Goal: Transaction & Acquisition: Book appointment/travel/reservation

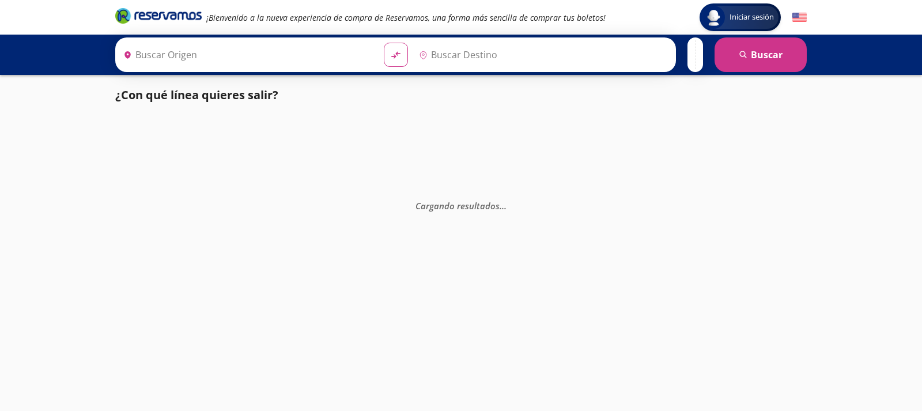
type input "[GEOGRAPHIC_DATA], [GEOGRAPHIC_DATA]"
type input "[GEOGRAPHIC_DATA][PERSON_NAME][US_STATE], [GEOGRAPHIC_DATA]"
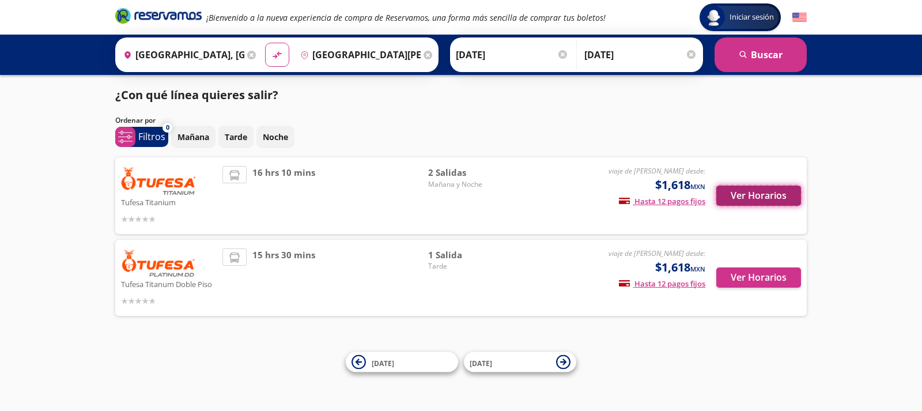
click at [774, 192] on button "Ver Horarios" at bounding box center [758, 195] width 85 height 20
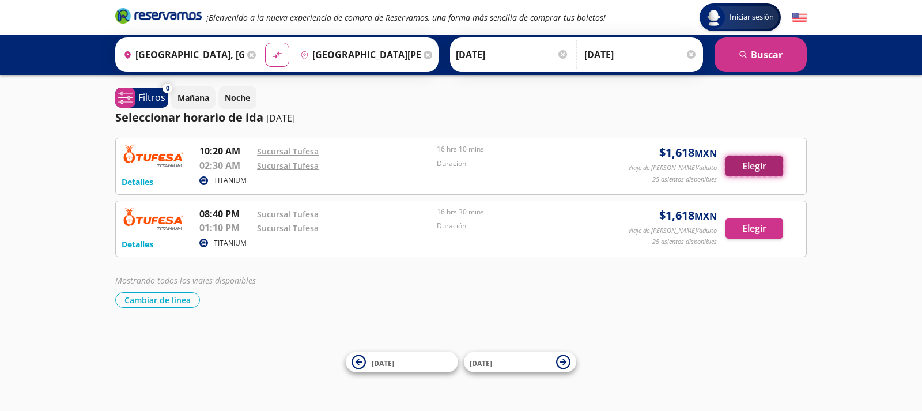
click at [759, 159] on button "Elegir" at bounding box center [754, 166] width 58 height 20
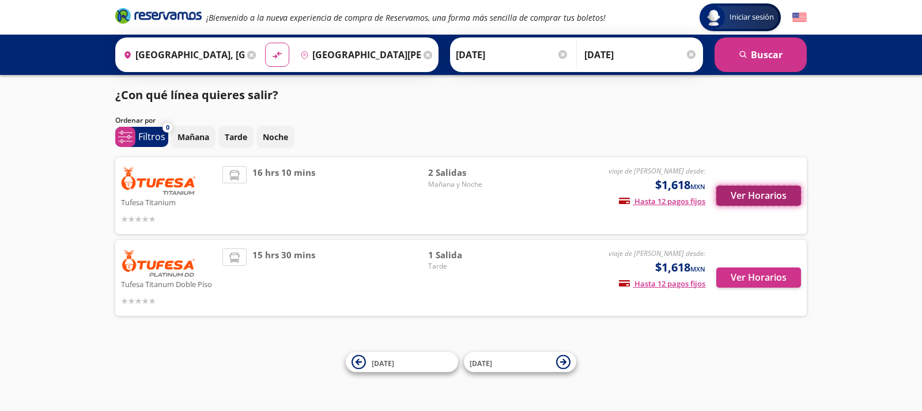
click at [757, 191] on button "Ver Horarios" at bounding box center [758, 195] width 85 height 20
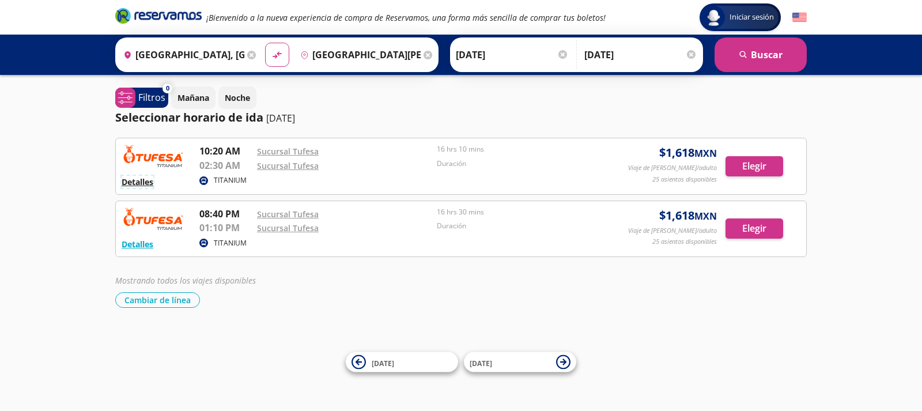
click at [150, 184] on button "Detalles" at bounding box center [138, 182] width 32 height 12
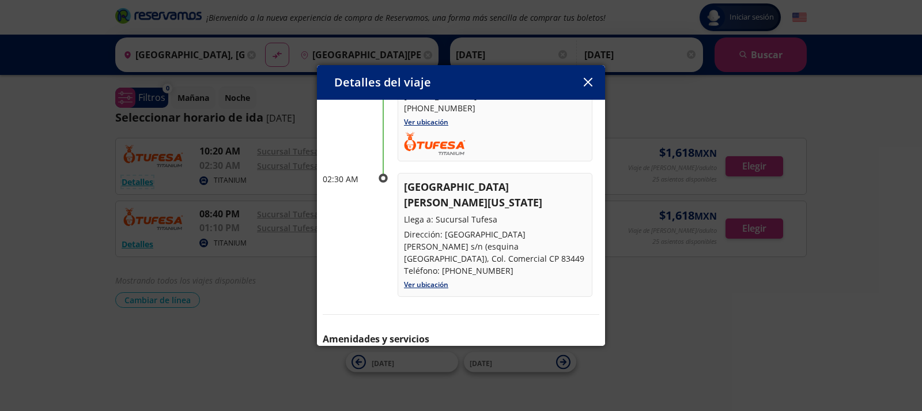
scroll to position [170, 0]
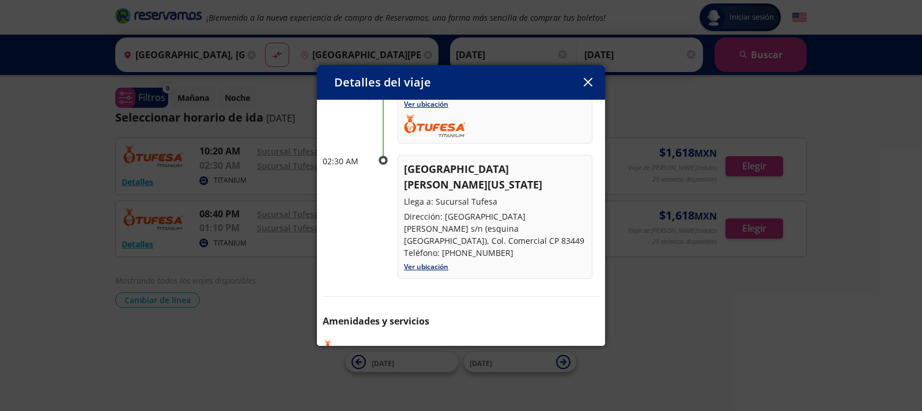
drag, startPoint x: 696, startPoint y: 321, endPoint x: 672, endPoint y: 333, distance: 27.0
click at [696, 321] on div "Detalles del viaje Salida: [DATE] 16 hrs 10 mins llega: [DATE] Itinerario 10:20…" at bounding box center [461, 205] width 922 height 411
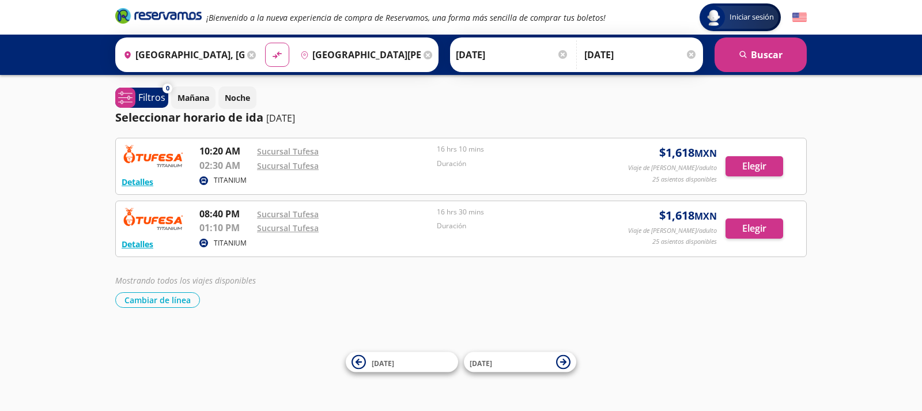
click at [541, 237] on div "TITANIUM" at bounding box center [404, 244] width 411 height 14
click at [138, 245] on button "Detalles" at bounding box center [138, 244] width 32 height 12
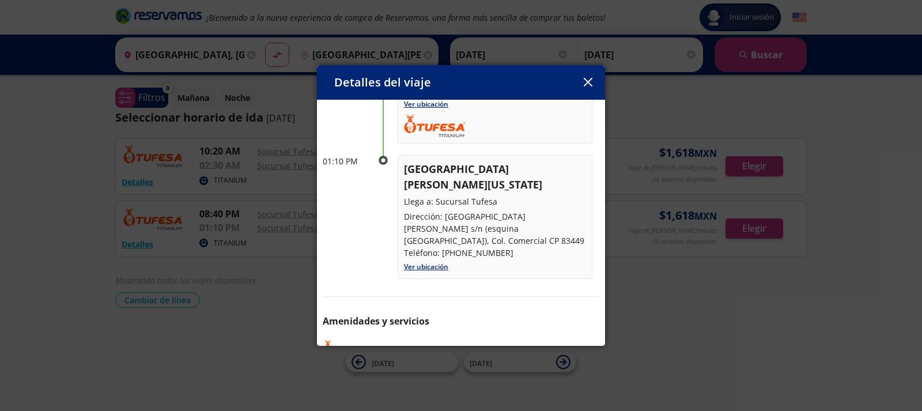
click at [583, 78] on icon "button" at bounding box center [587, 82] width 9 height 9
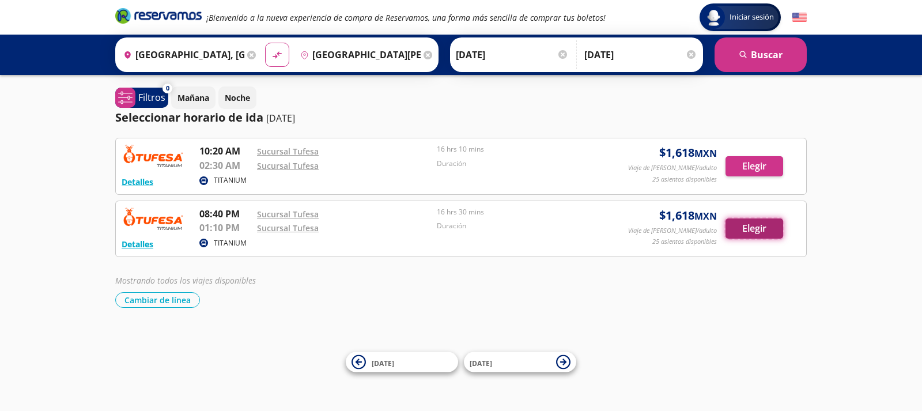
click at [761, 225] on button "Elegir" at bounding box center [754, 228] width 58 height 20
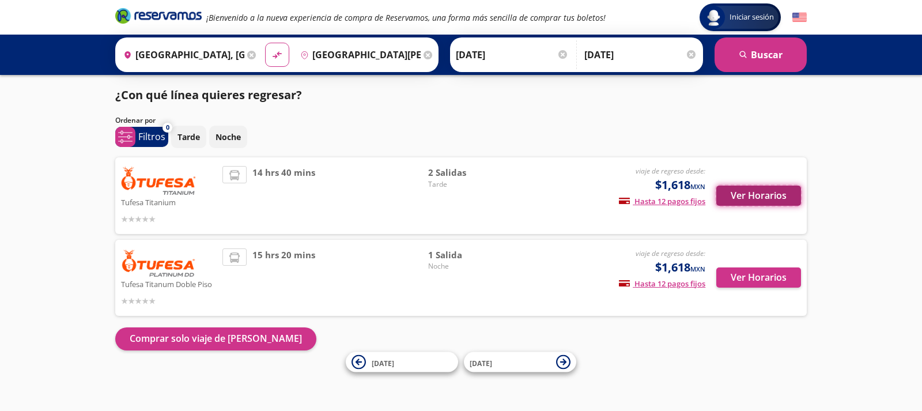
click at [787, 202] on button "Ver Horarios" at bounding box center [758, 195] width 85 height 20
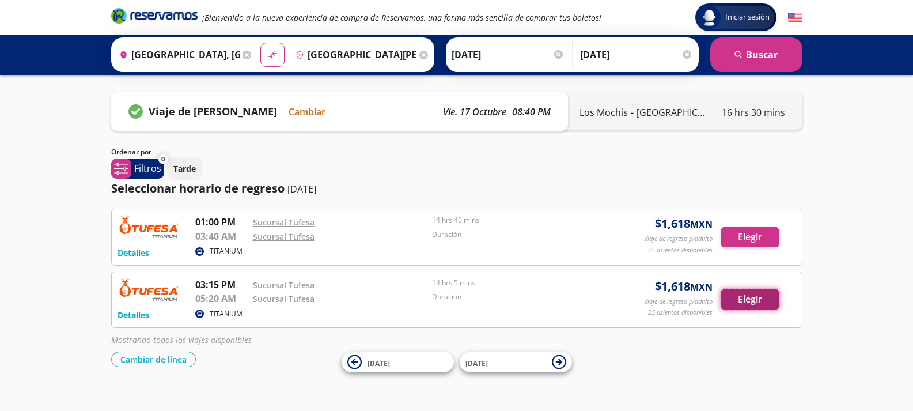
click at [761, 296] on button "Elegir" at bounding box center [750, 299] width 58 height 20
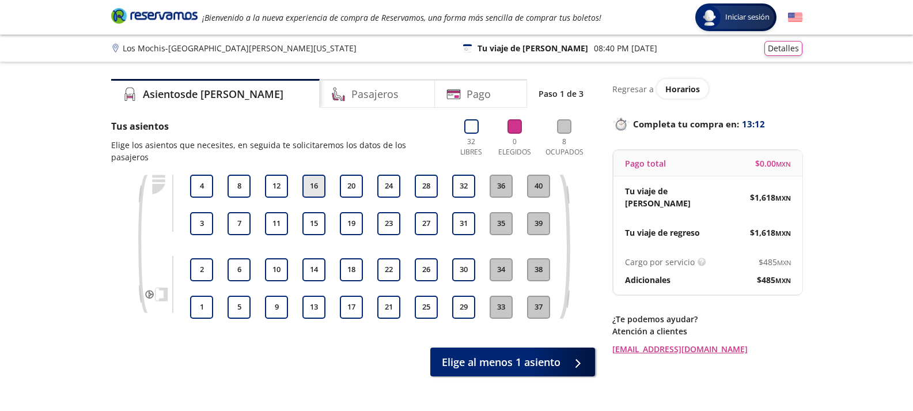
click at [322, 175] on button "16" at bounding box center [313, 186] width 23 height 23
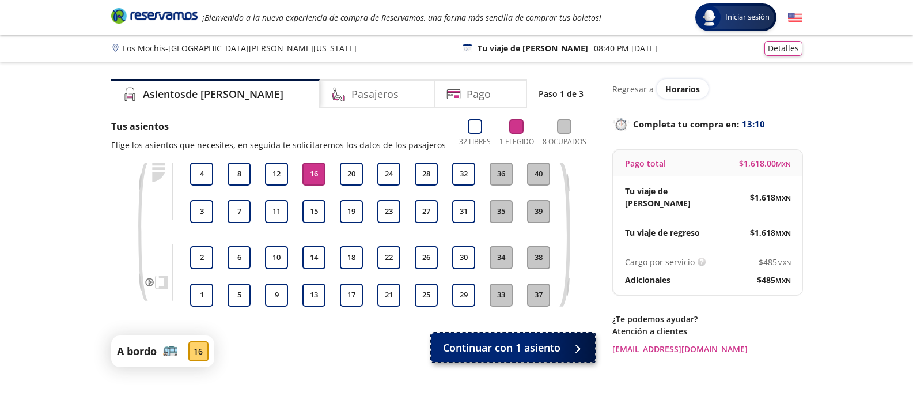
click at [471, 350] on span "Continuar con 1 asiento" at bounding box center [501, 348] width 117 height 16
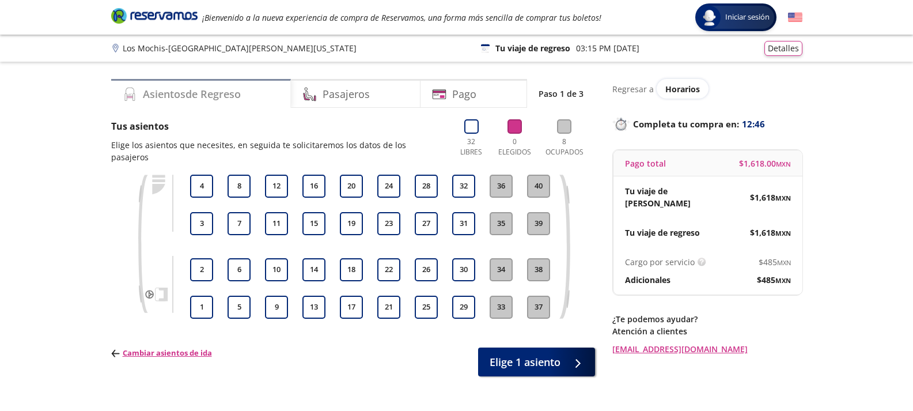
click at [191, 88] on h4 "Asientos de Regreso" at bounding box center [192, 94] width 98 height 16
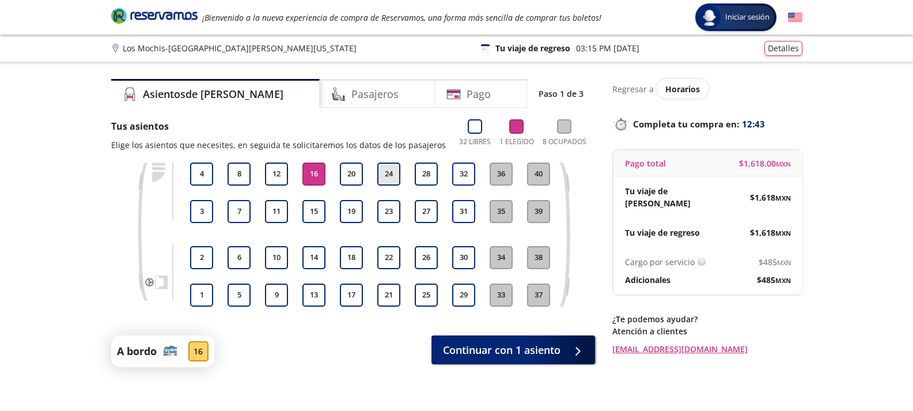
click at [390, 170] on button "24" at bounding box center [388, 173] width 23 height 23
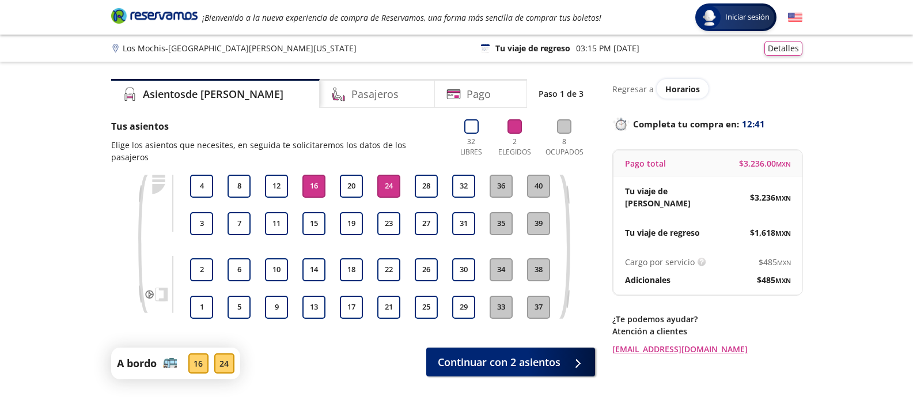
click at [390, 175] on button "24" at bounding box center [388, 186] width 23 height 23
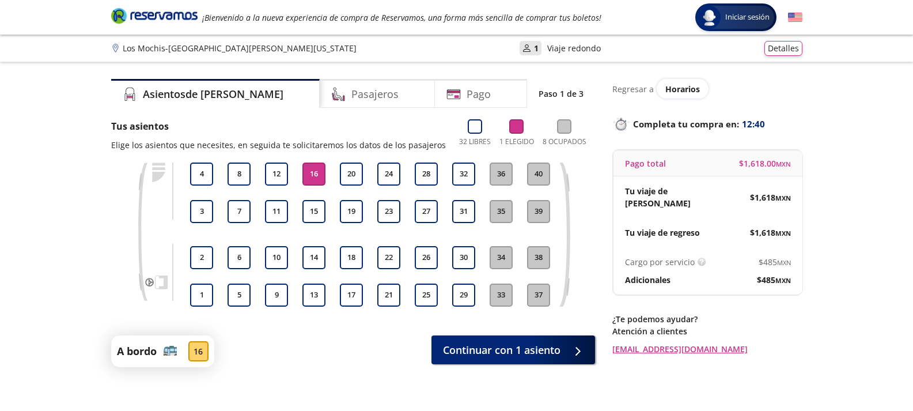
click at [310, 169] on button "16" at bounding box center [313, 173] width 23 height 23
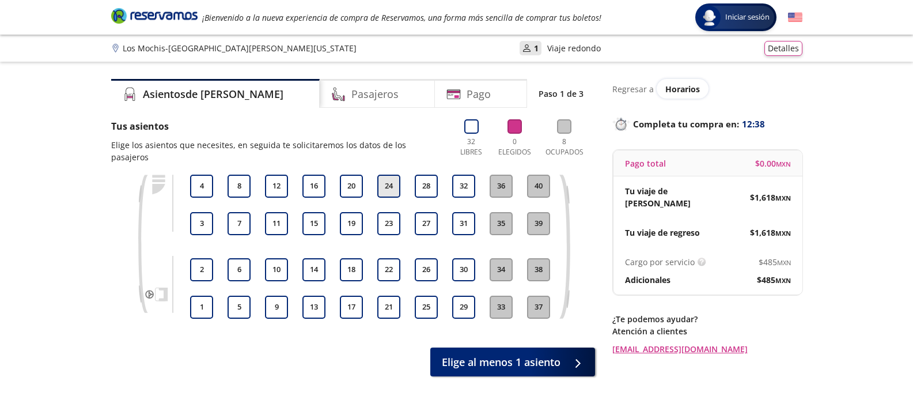
click at [388, 175] on button "24" at bounding box center [388, 186] width 23 height 23
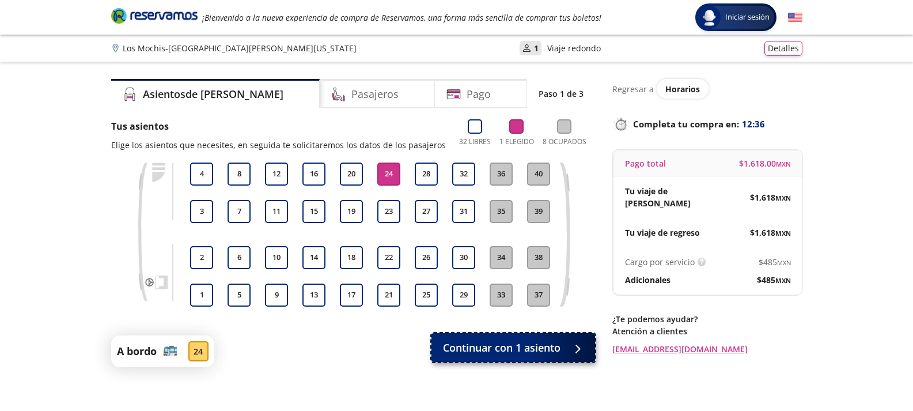
click at [524, 347] on span "Continuar con 1 asiento" at bounding box center [501, 348] width 117 height 16
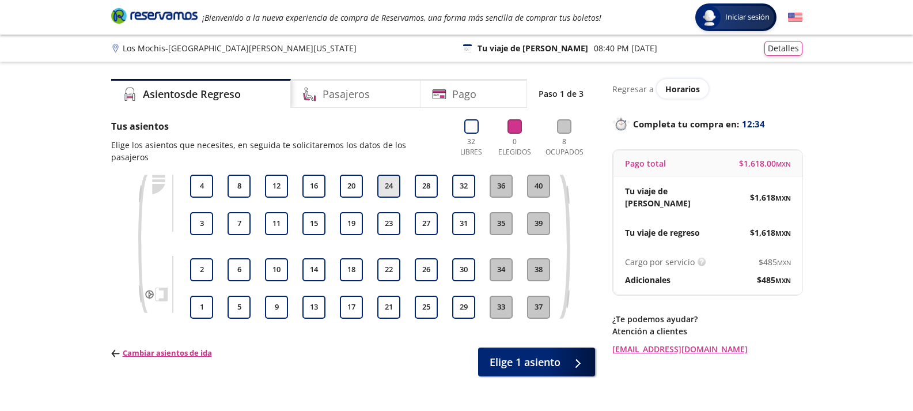
click at [393, 179] on button "24" at bounding box center [388, 186] width 23 height 23
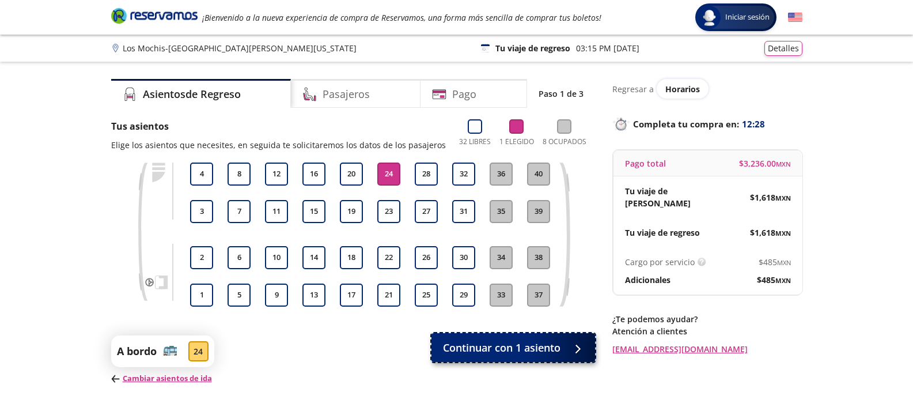
click at [493, 351] on span "Continuar con 1 asiento" at bounding box center [501, 348] width 117 height 16
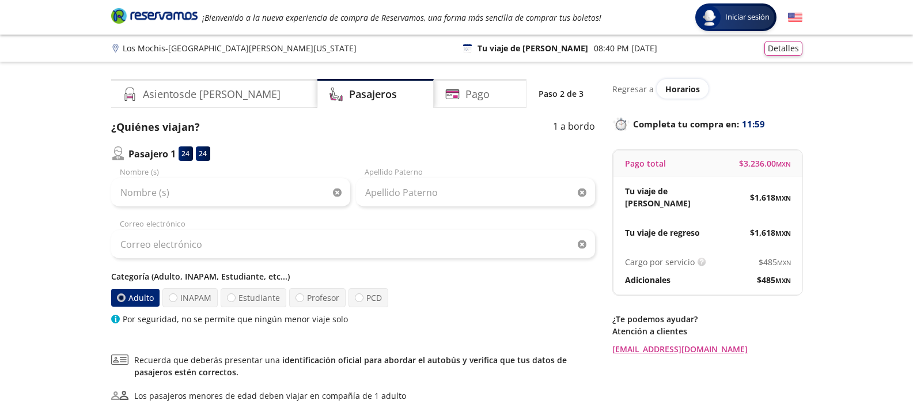
click at [295, 173] on div "Nombre (s)" at bounding box center [230, 186] width 239 height 40
click at [180, 153] on div "24" at bounding box center [186, 153] width 14 height 14
click at [131, 295] on label "Adulto" at bounding box center [135, 298] width 48 height 18
click at [124, 295] on input "Adulto" at bounding box center [120, 297] width 7 height 7
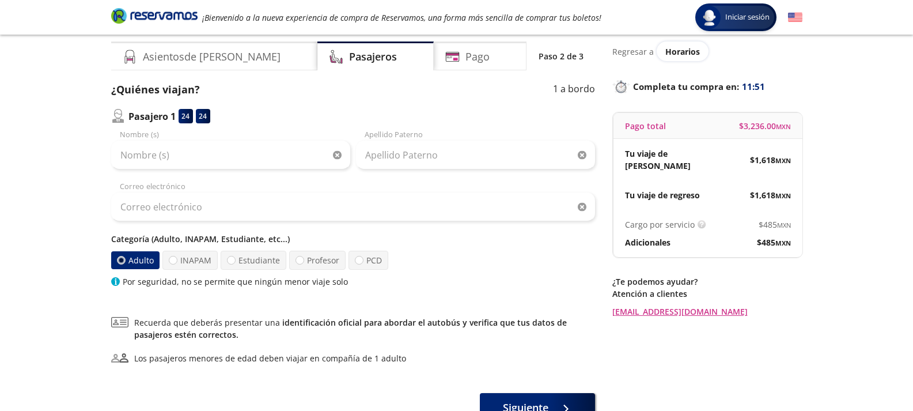
scroll to position [58, 0]
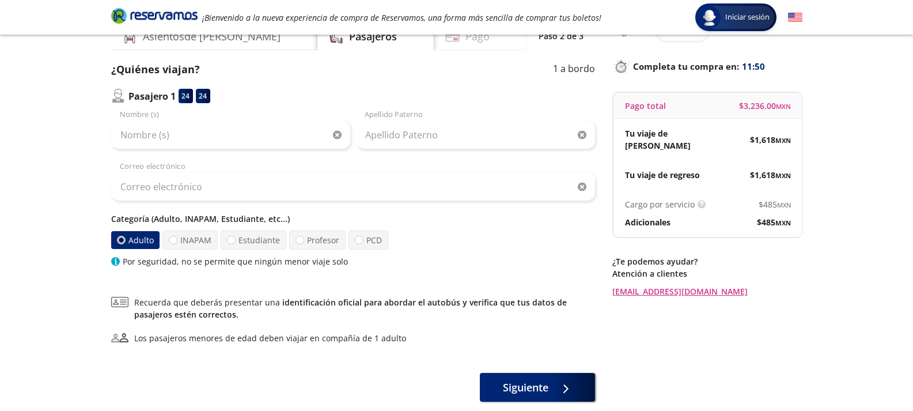
click at [465, 38] on h4 "Pago" at bounding box center [477, 37] width 24 height 16
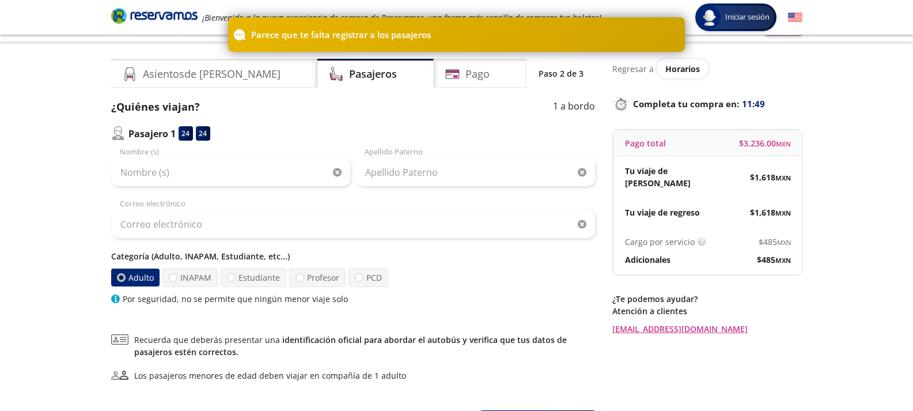
scroll to position [0, 0]
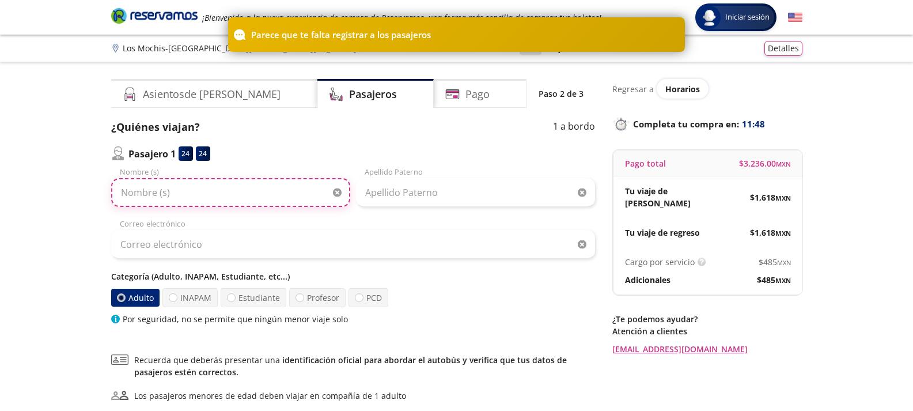
click at [336, 202] on input "Nombre (s)" at bounding box center [230, 192] width 239 height 29
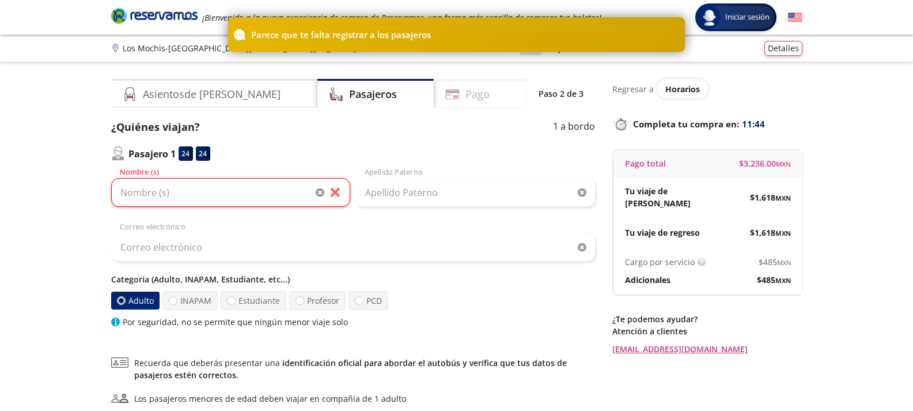
click at [445, 90] on icon at bounding box center [452, 94] width 14 height 14
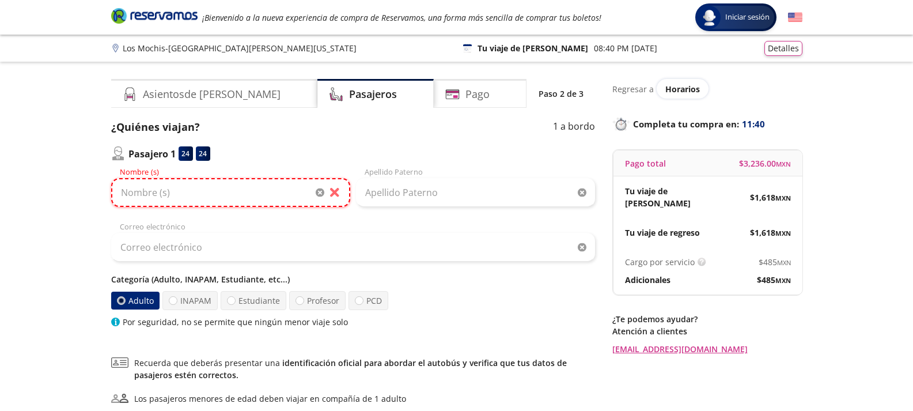
drag, startPoint x: 308, startPoint y: 183, endPoint x: 276, endPoint y: 195, distance: 34.4
click at [298, 187] on input "Nombre (s)" at bounding box center [230, 192] width 239 height 29
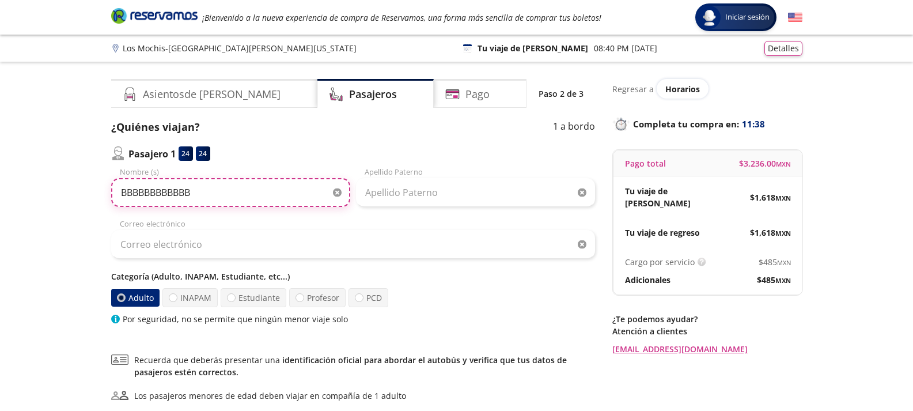
type input "BBBBBBBBBBBB"
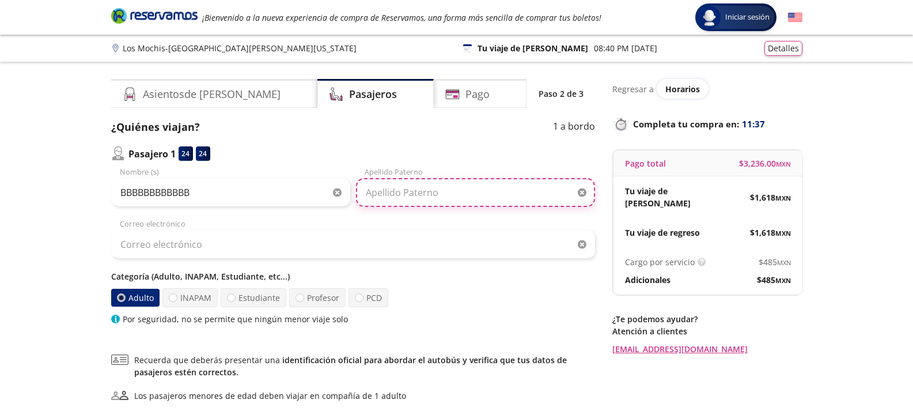
click at [417, 192] on input "Apellido Paterno" at bounding box center [475, 192] width 239 height 29
type input "BBBBBBBBBBBB"
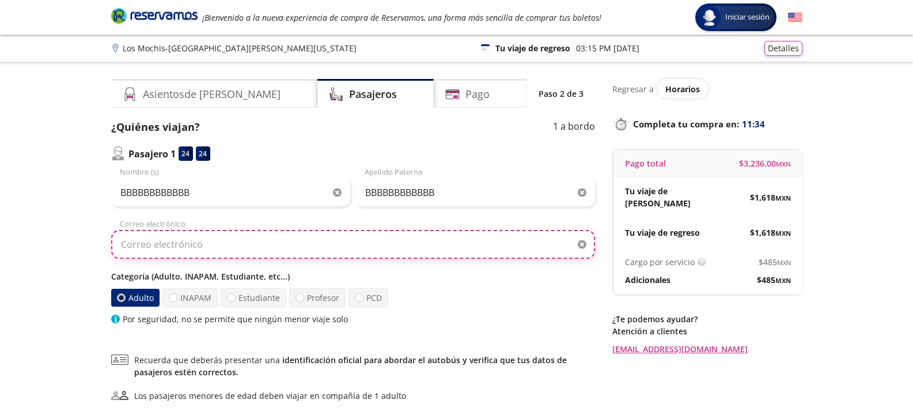
click at [399, 252] on input "Correo electrónico" at bounding box center [353, 244] width 484 height 29
type input "BBBBBBBBBBBB"
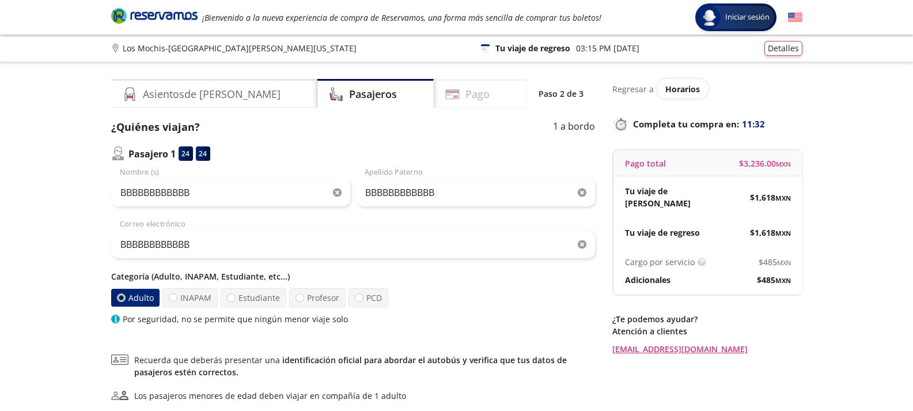
click at [473, 93] on div "Pago" at bounding box center [480, 93] width 93 height 29
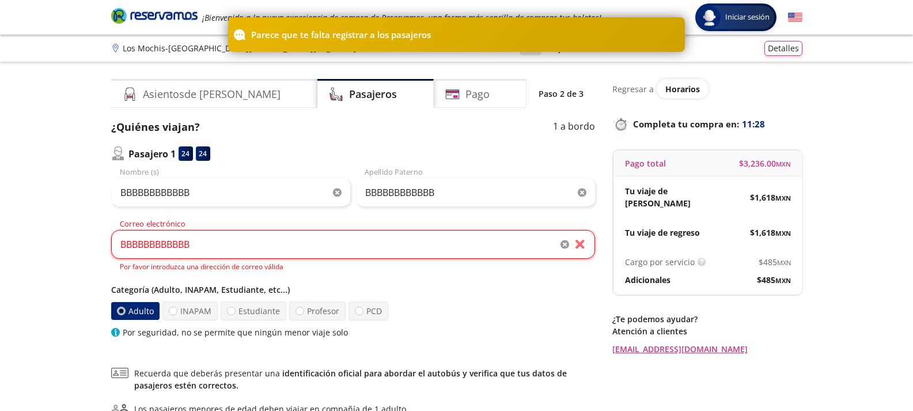
click at [126, 312] on label "Adulto" at bounding box center [135, 311] width 48 height 18
click at [124, 312] on input "Adulto" at bounding box center [120, 310] width 7 height 7
